Goal: Task Accomplishment & Management: Manage account settings

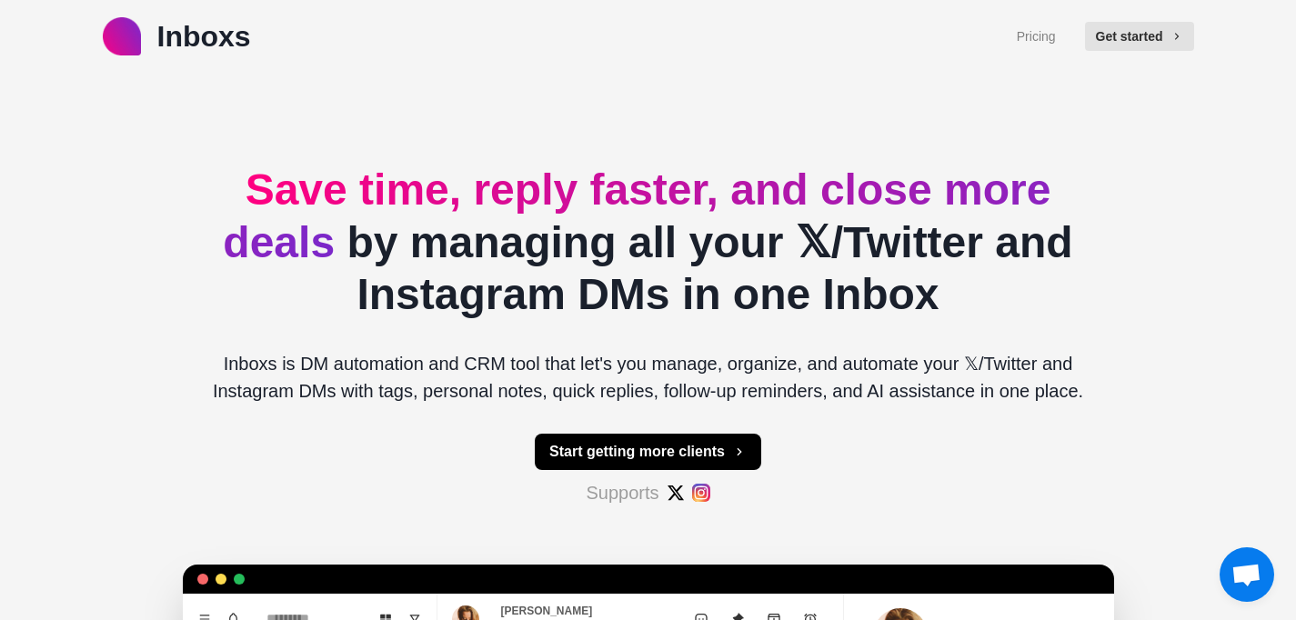
scroll to position [3089, 0]
click at [156, 472] on div "Inboxs Pricing Get started Save time, reply faster, and close more deals by man…" at bounding box center [648, 570] width 1296 height 1141
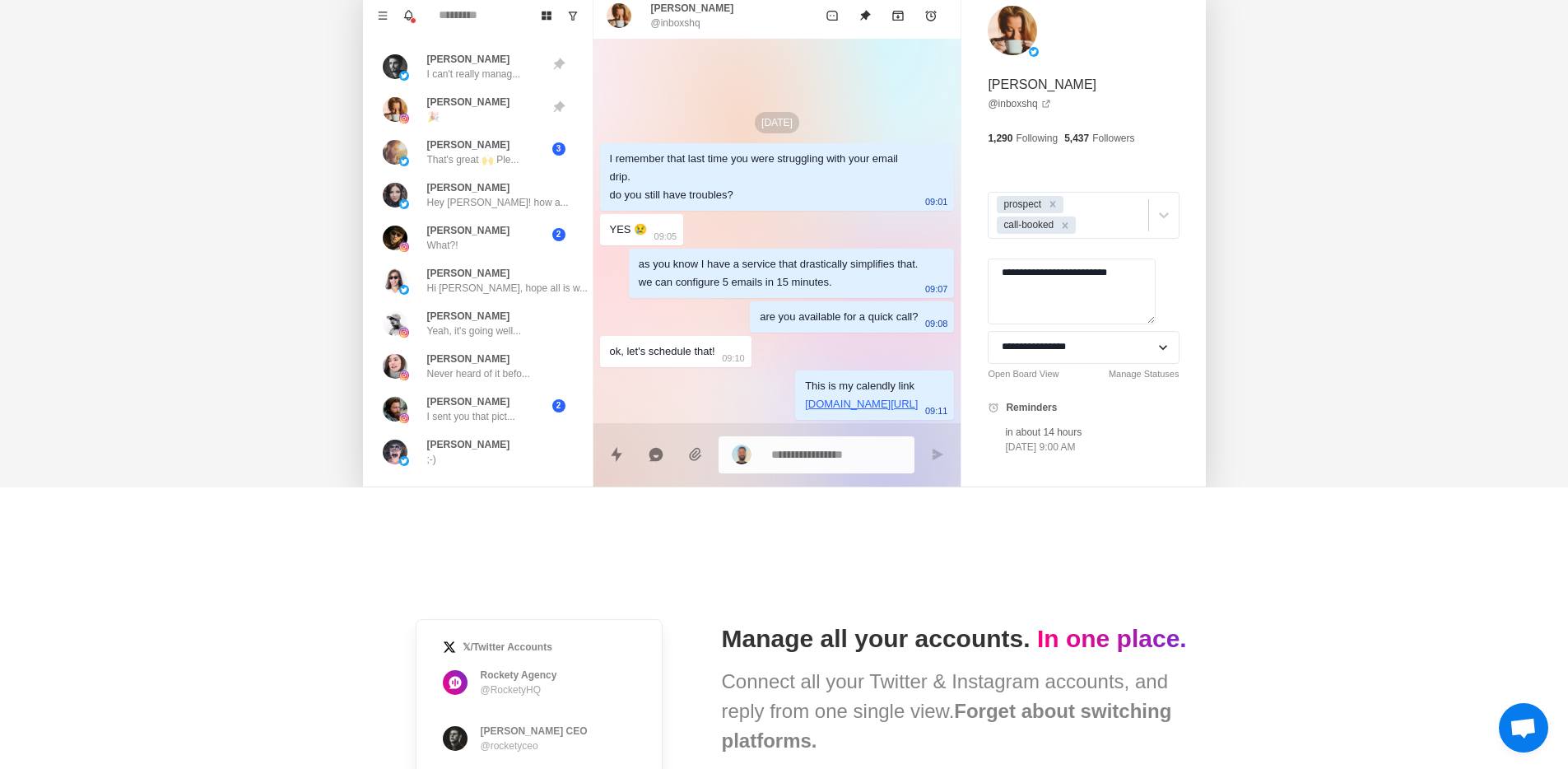
scroll to position [2245, 0]
type textarea "*"
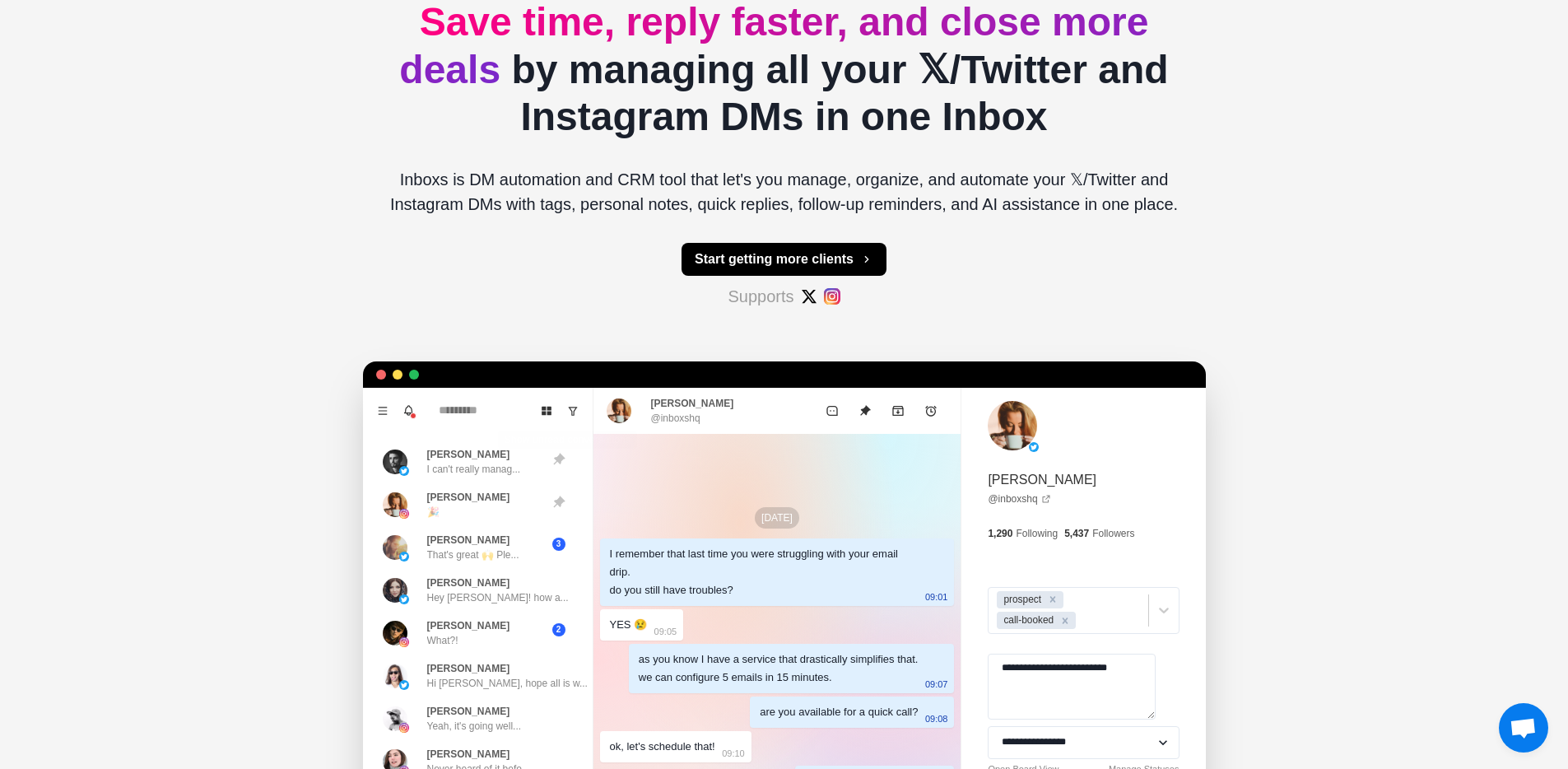
scroll to position [0, 0]
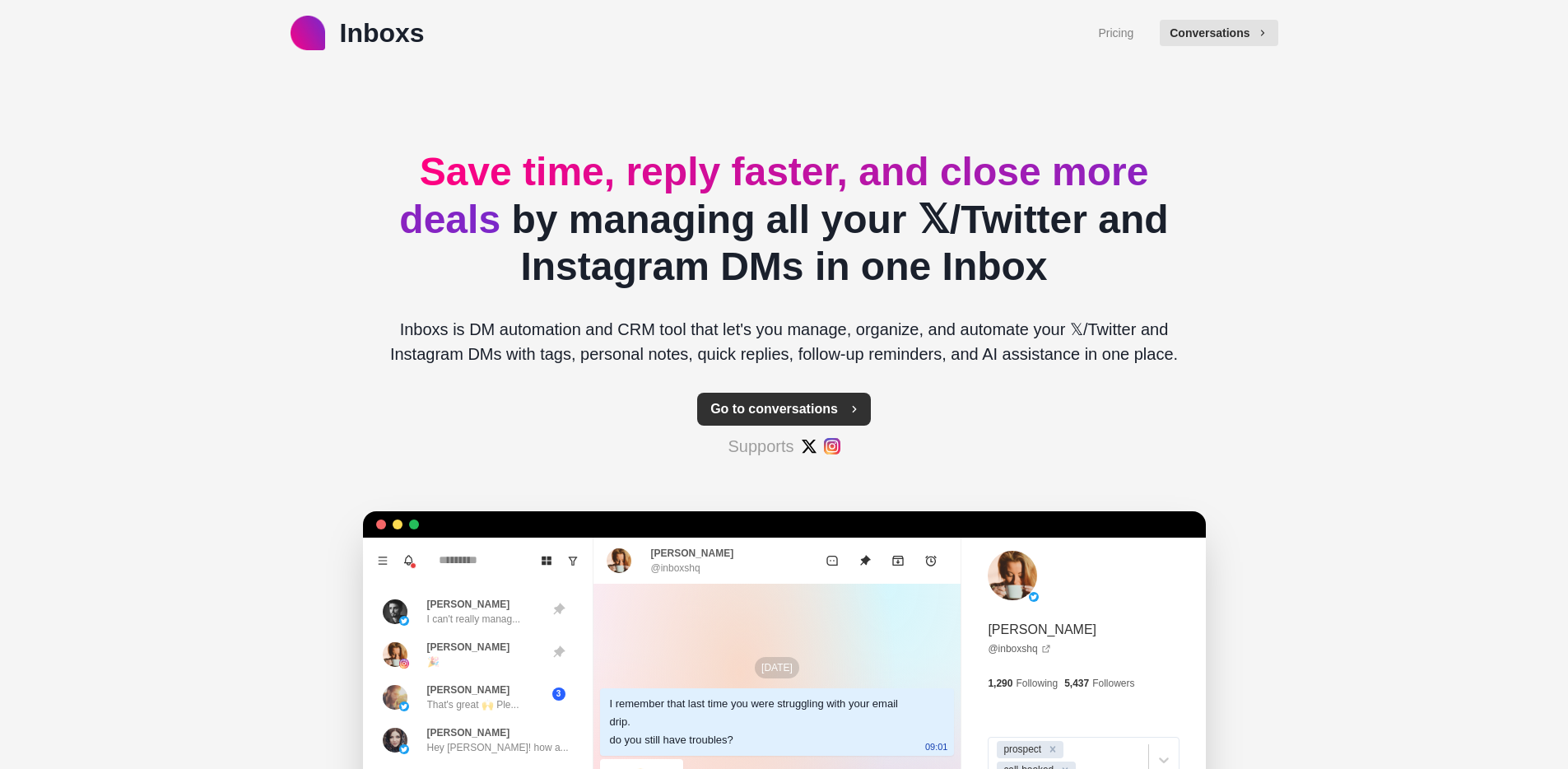
click at [817, 413] on button "Go to conversations" at bounding box center [784, 409] width 174 height 33
type textarea "*"
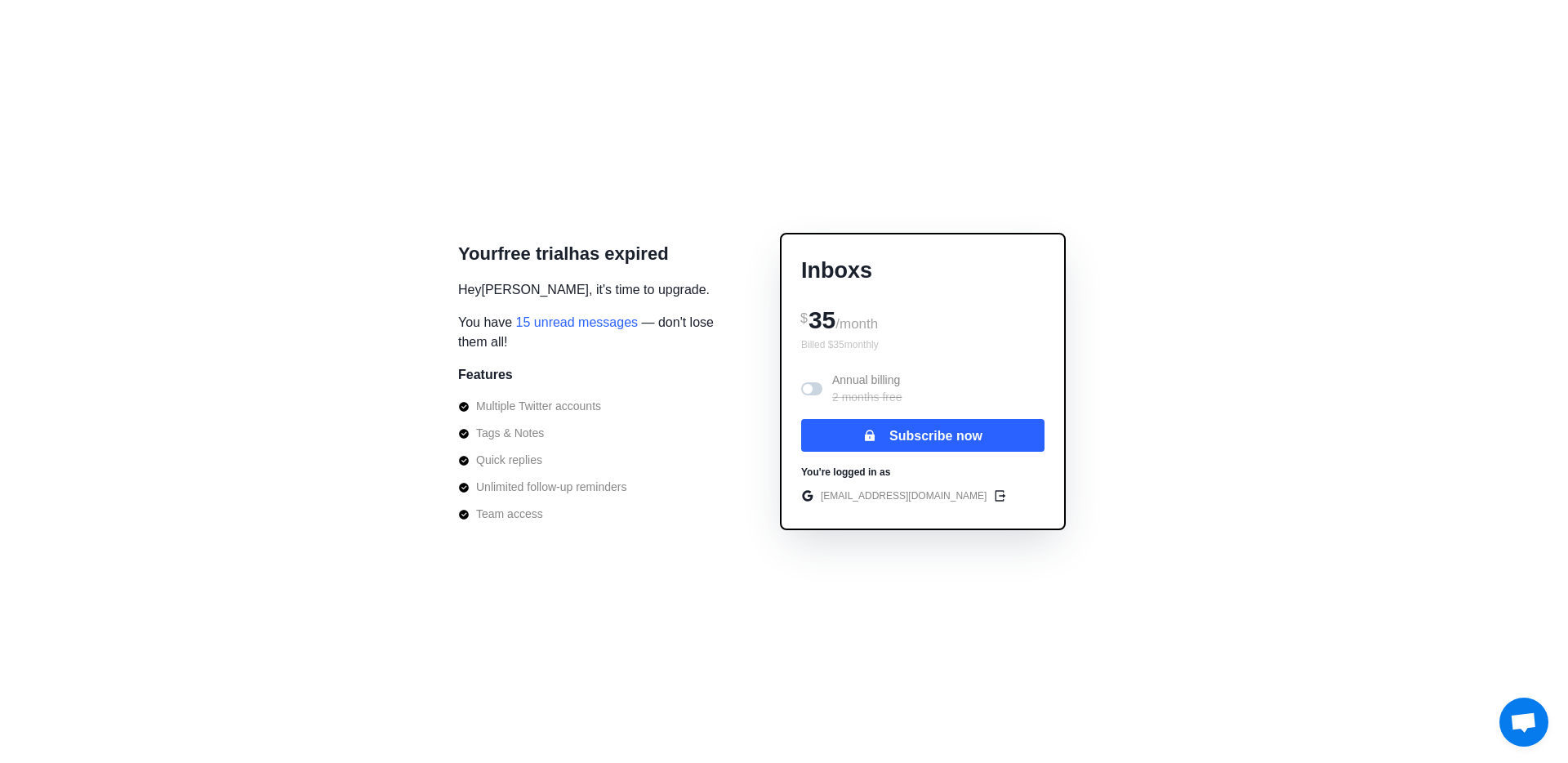
scroll to position [2174, 0]
click at [812, 391] on span at bounding box center [812, 389] width 22 height 13
click at [812, 391] on span at bounding box center [815, 388] width 10 height 10
drag, startPoint x: 493, startPoint y: 267, endPoint x: 577, endPoint y: 283, distance: 85.5
click at [577, 283] on div "Your free trial has expired Hey Miras Tolegenov , it's time to upgrade. You hav…" at bounding box center [596, 381] width 277 height 283
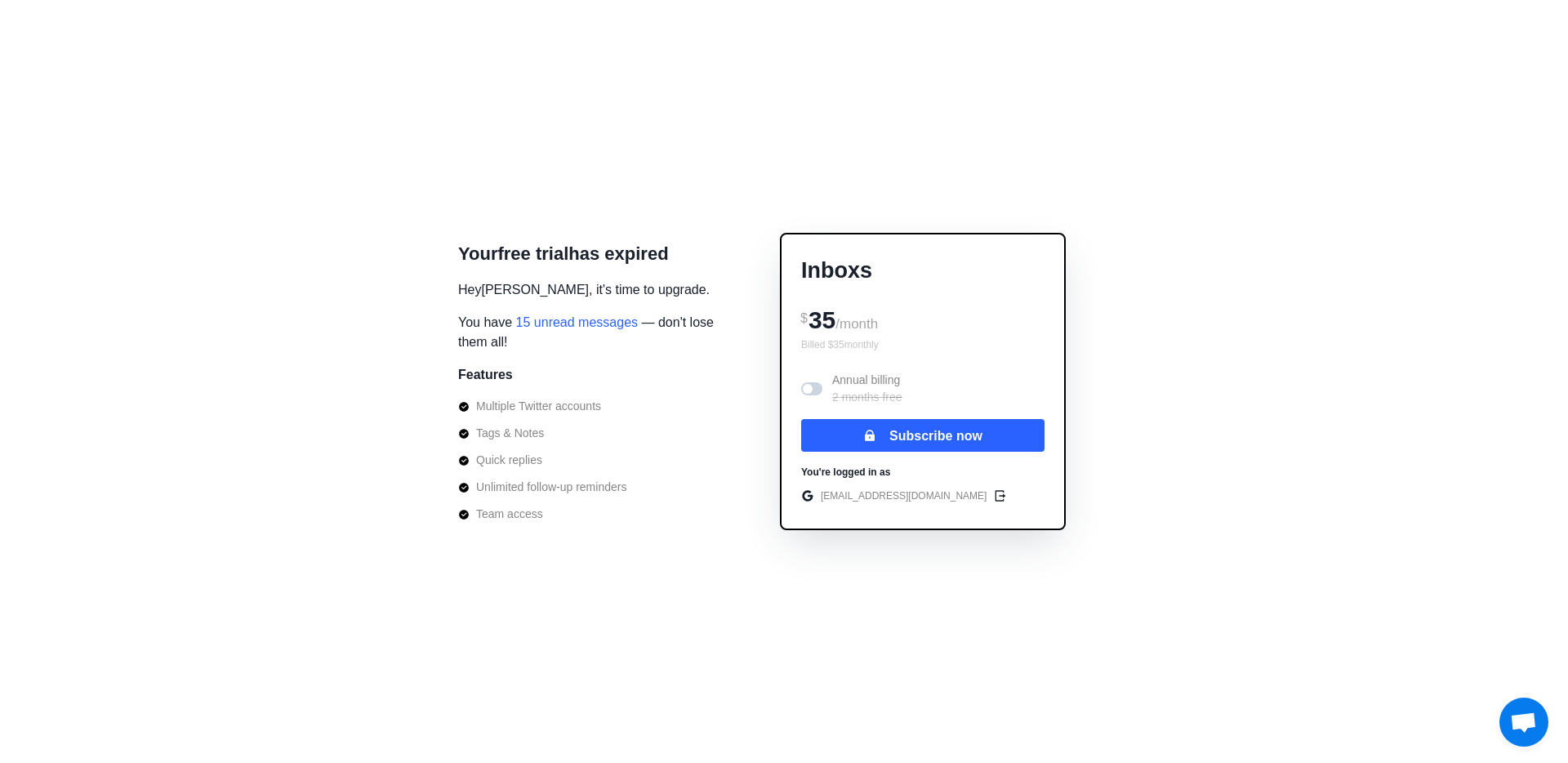
click at [527, 263] on p "Your free trial has expired" at bounding box center [563, 253] width 211 height 27
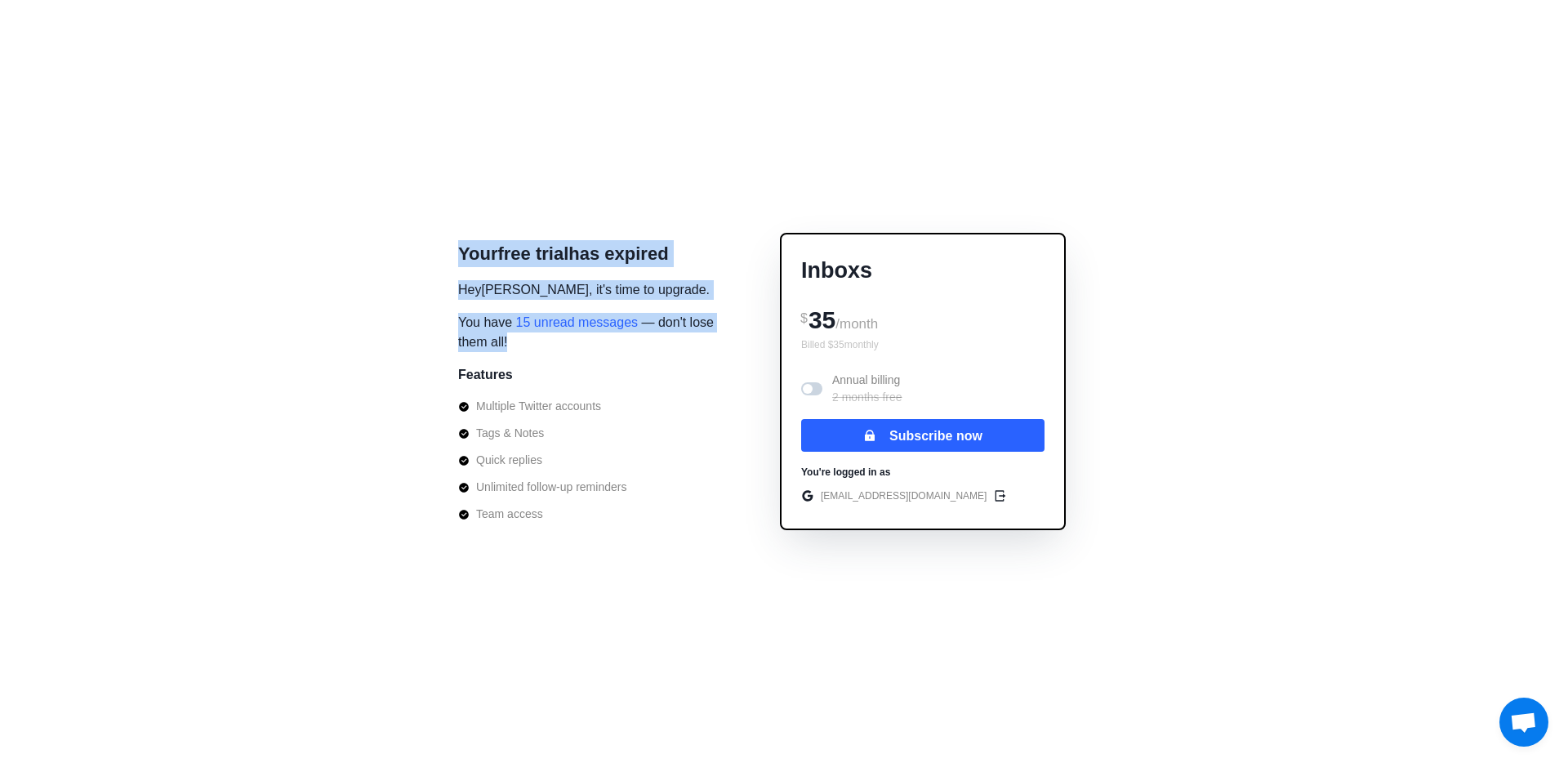
drag, startPoint x: 429, startPoint y: 254, endPoint x: 576, endPoint y: 366, distance: 184.8
click at [576, 366] on div "Your free trial has expired Hey Miras Tolegenov , it's time to upgrade. You hav…" at bounding box center [784, 382] width 1568 height 763
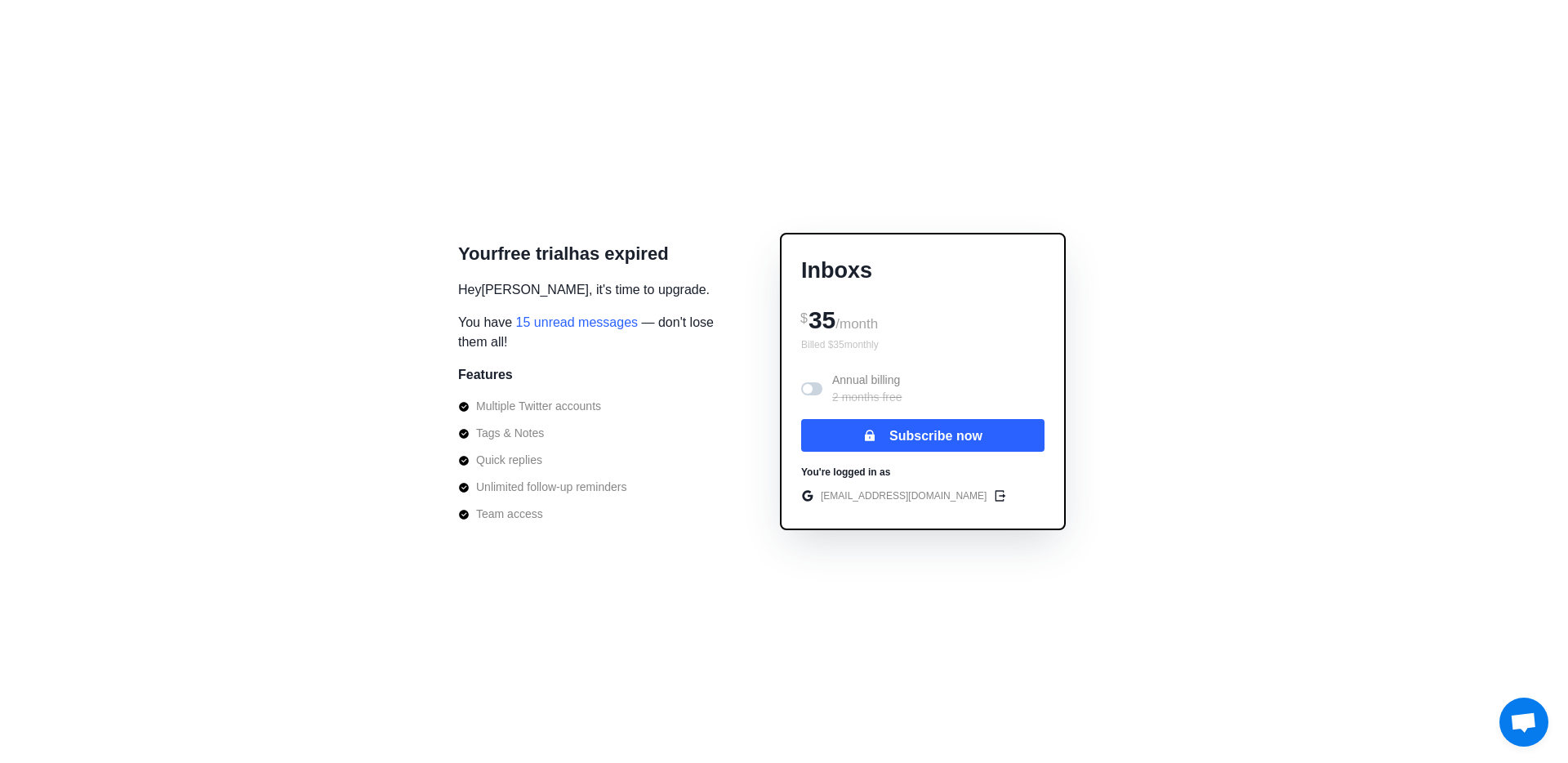
click at [625, 432] on li "Tags & Notes" at bounding box center [542, 433] width 168 height 17
click at [1528, 721] on span "Open chat" at bounding box center [1524, 723] width 27 height 22
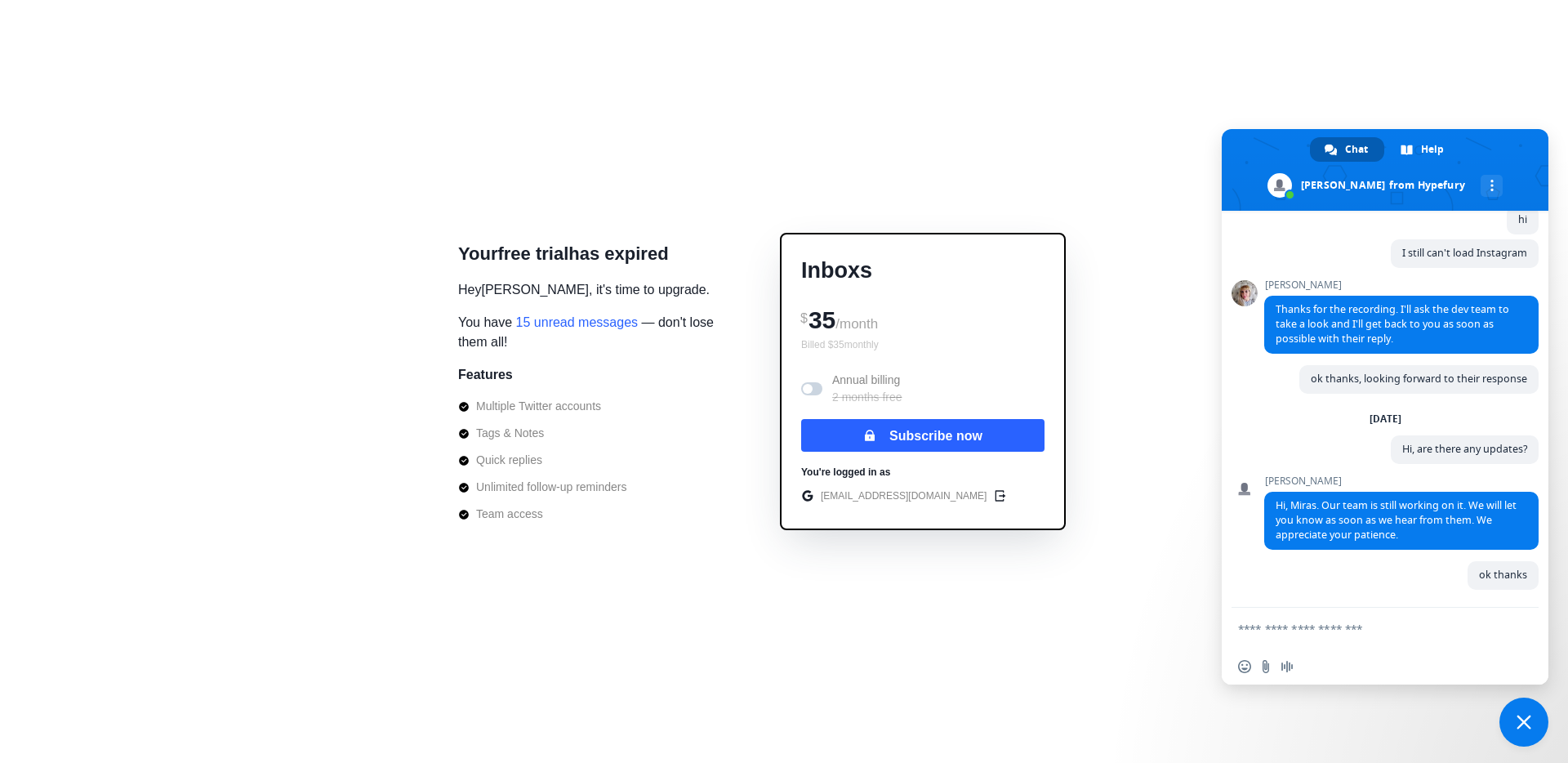
click at [0, 762] on div at bounding box center [0, 763] width 0 height 0
